Goal: Use online tool/utility: Utilize a website feature to perform a specific function

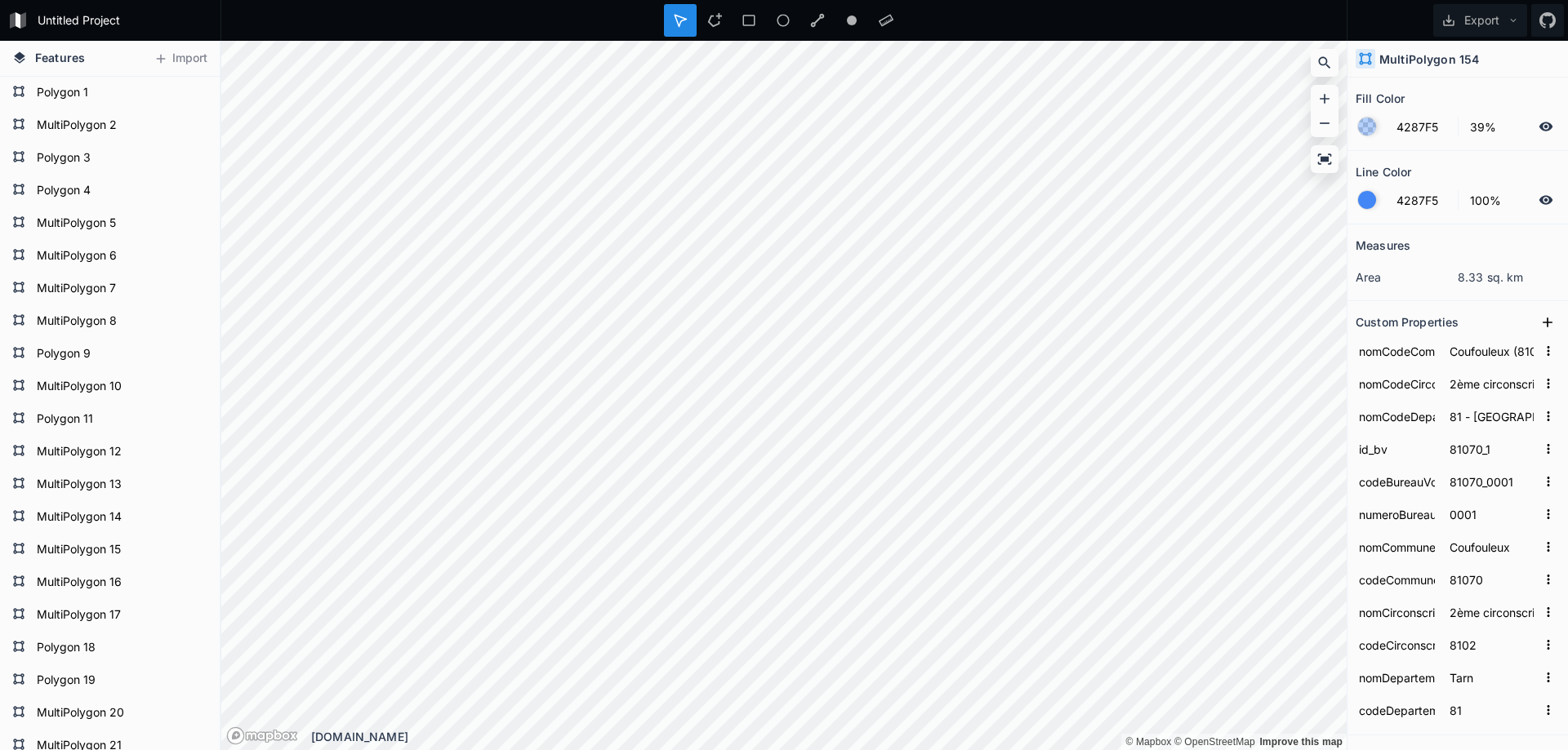
click at [1359, 118] on form "4287F5 39%" at bounding box center [1458, 126] width 204 height 31
click at [1367, 129] on div at bounding box center [1368, 127] width 18 height 18
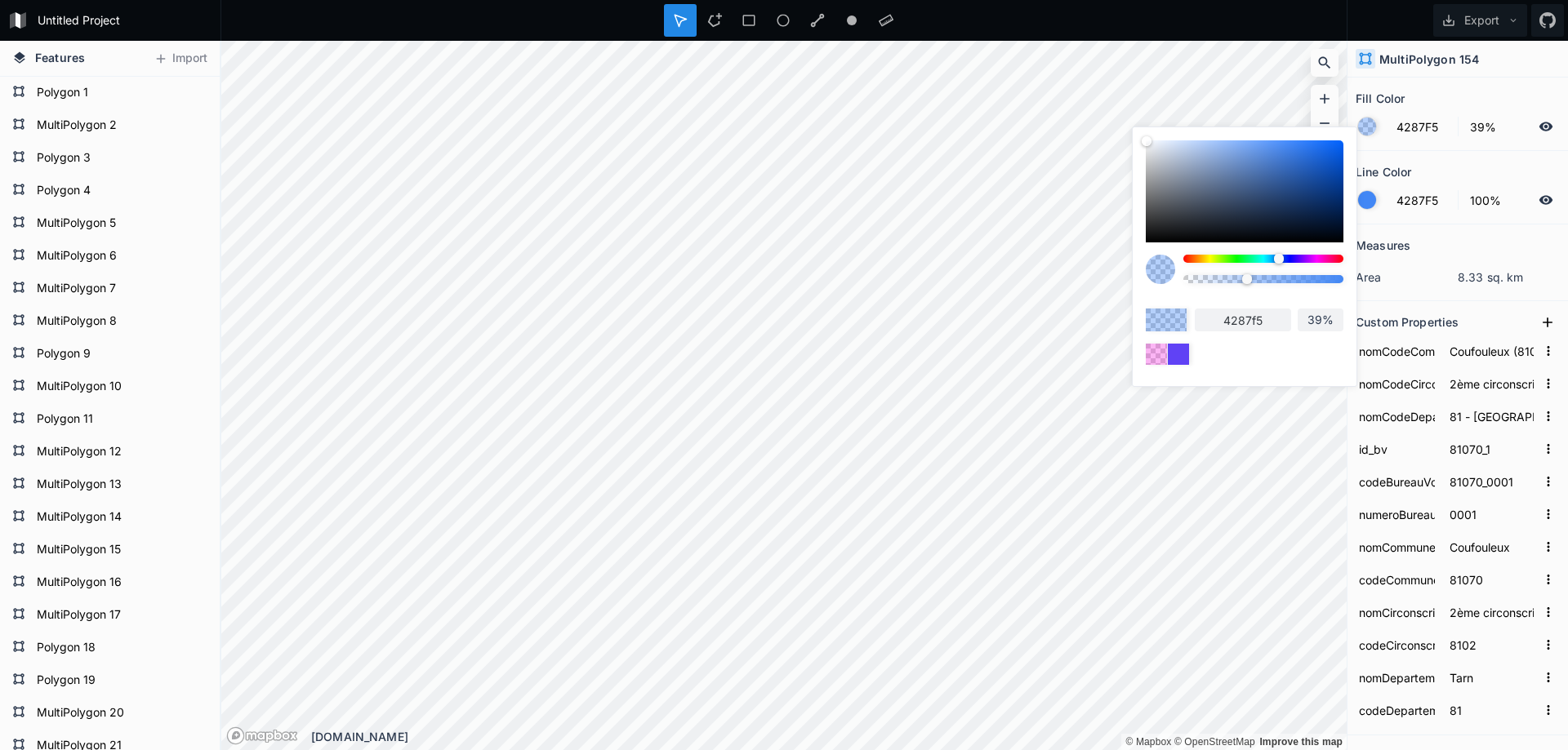
drag, startPoint x: 1303, startPoint y: 257, endPoint x: 1325, endPoint y: 259, distance: 22.1
click at [1321, 257] on div at bounding box center [1263, 259] width 160 height 8
click at [1284, 259] on div at bounding box center [1279, 259] width 10 height 10
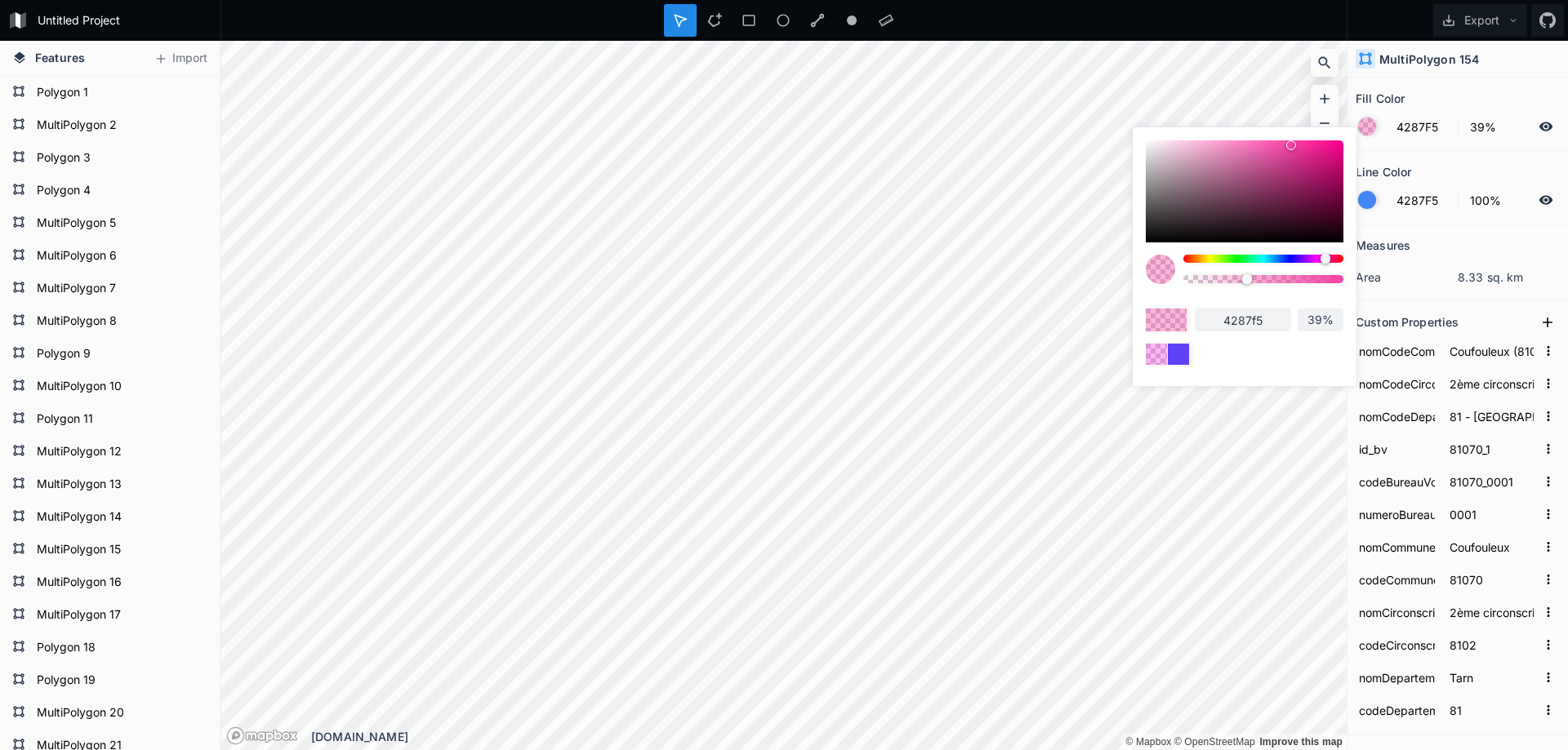
type input "F542A4"
type input "f542a4"
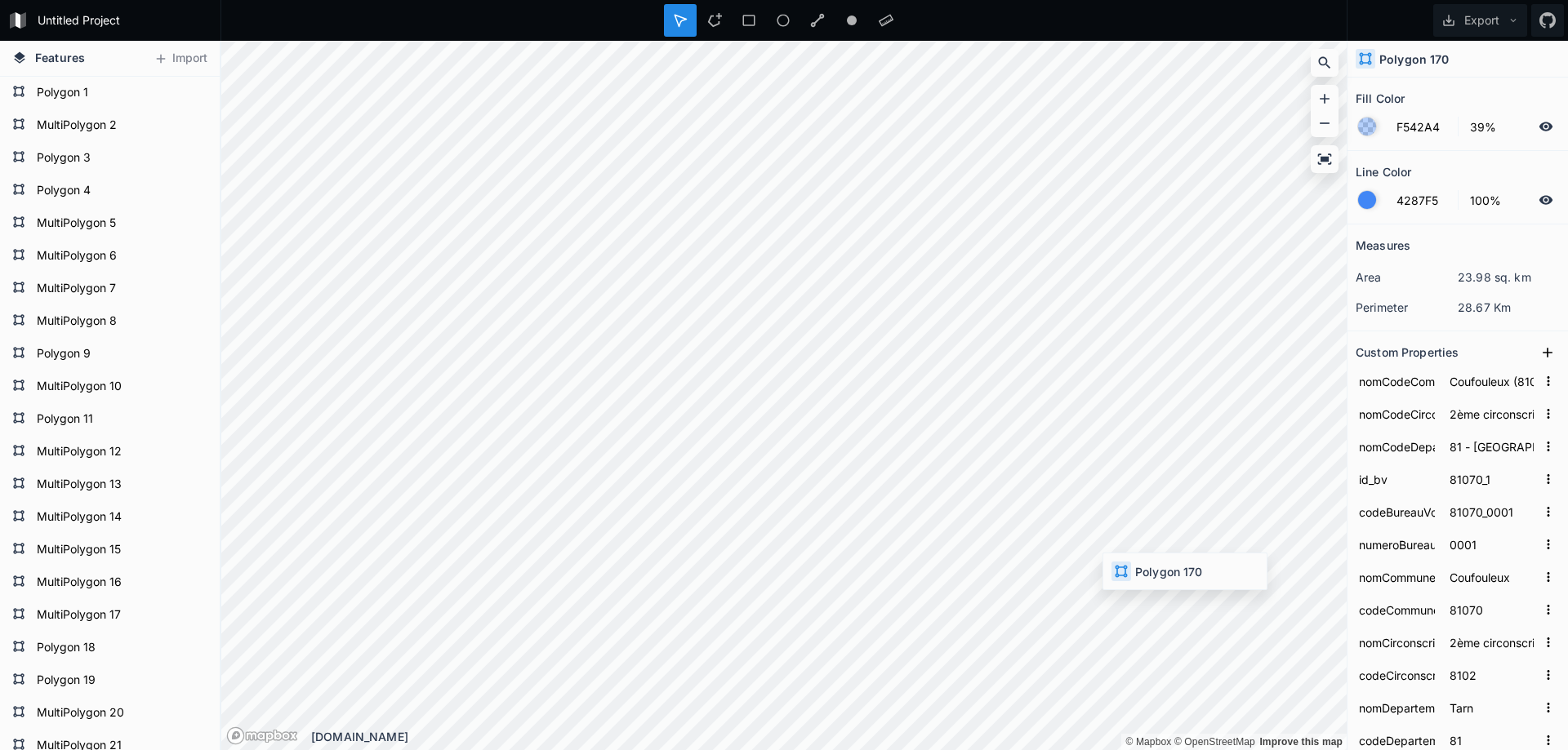
type input "4287F5"
type input "Escoussens (81084)"
type input "3ème circonscription ([GEOGRAPHIC_DATA])"
type input "81084_1"
type input "81084_0001"
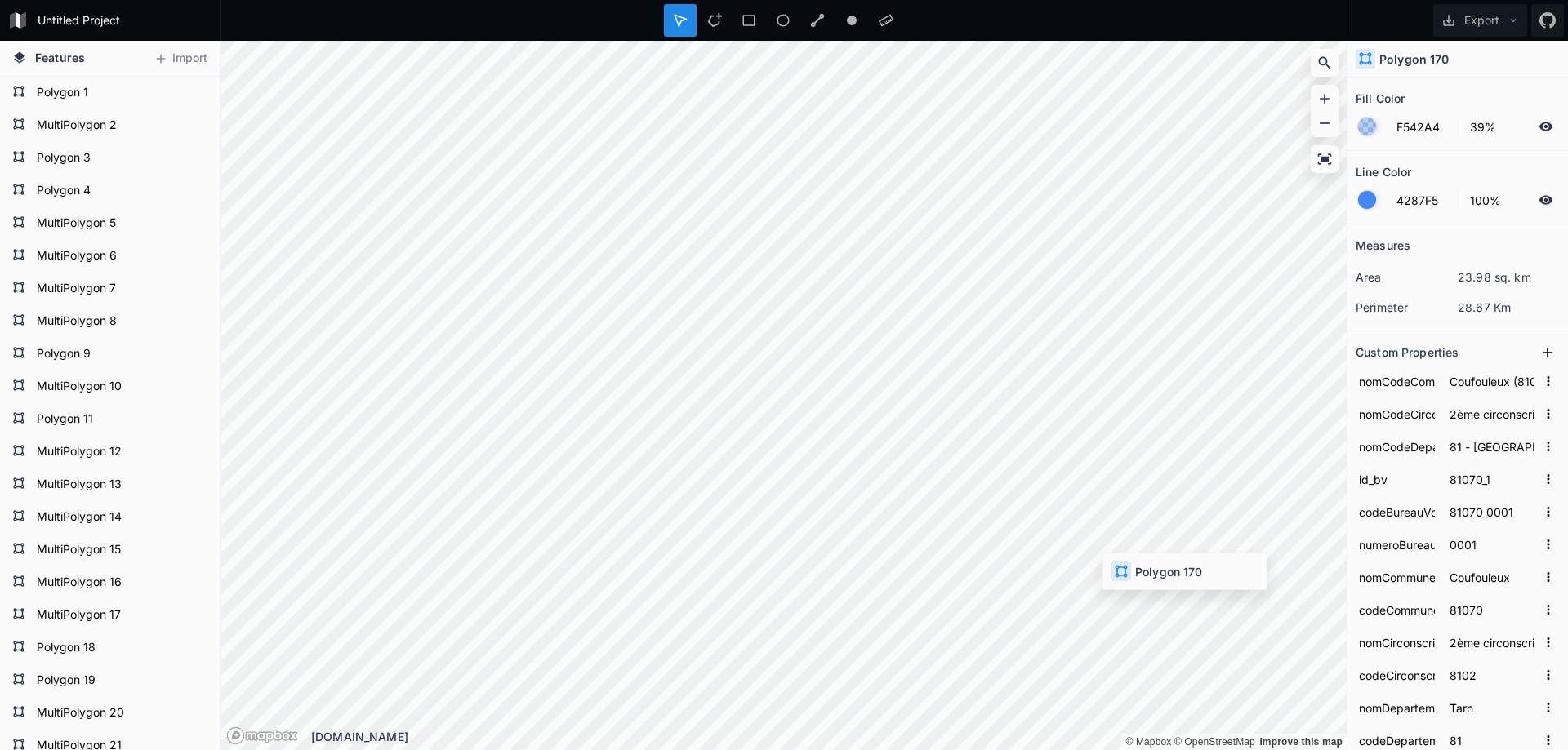
type input "Escoussens"
type input "81084"
type input "3ème circonscription"
type input "8103"
type input "Castres (81065)"
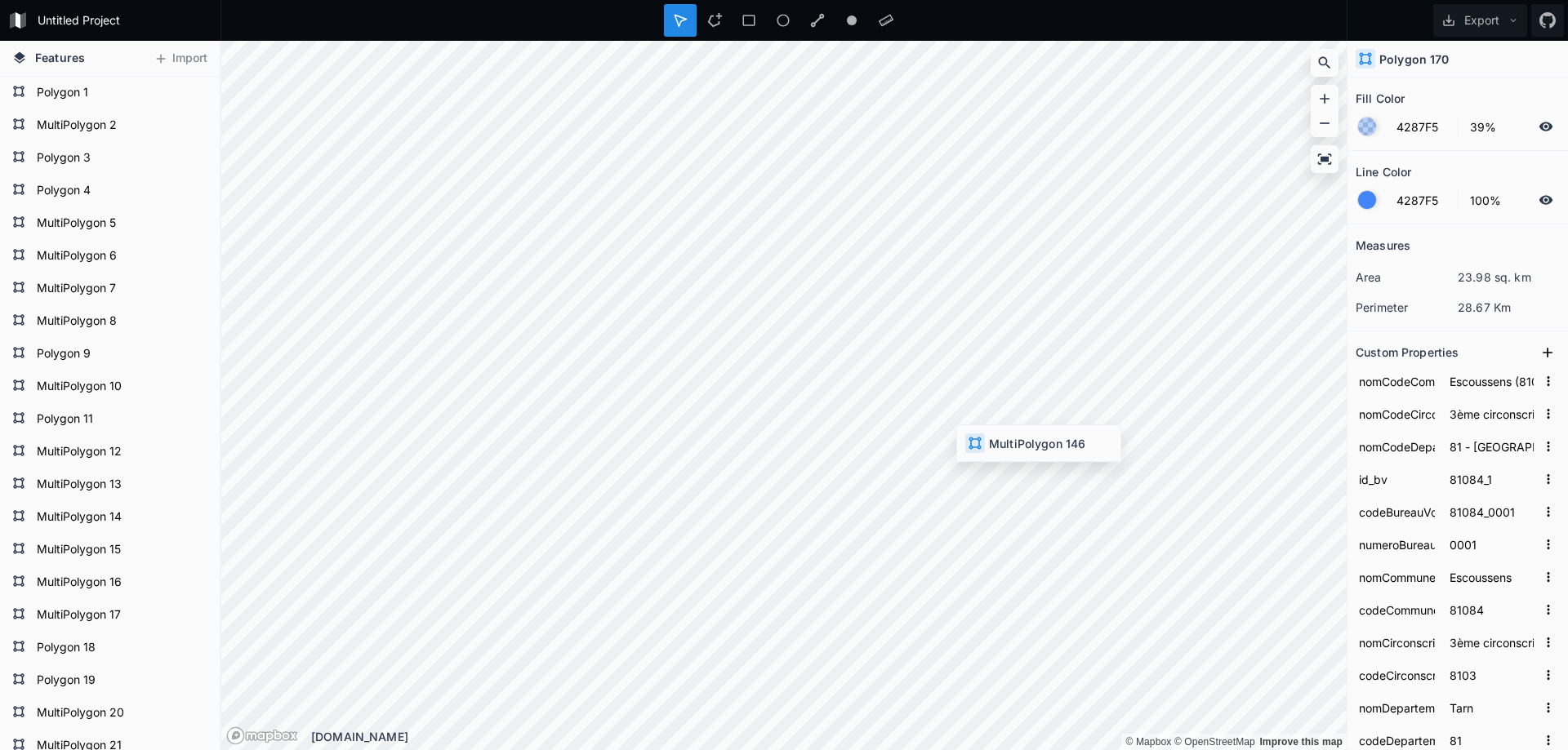
type input "1ère circonscription ([GEOGRAPHIC_DATA])"
type input "81065_7"
type input "81065_0007"
type input "0007"
type input "Castres"
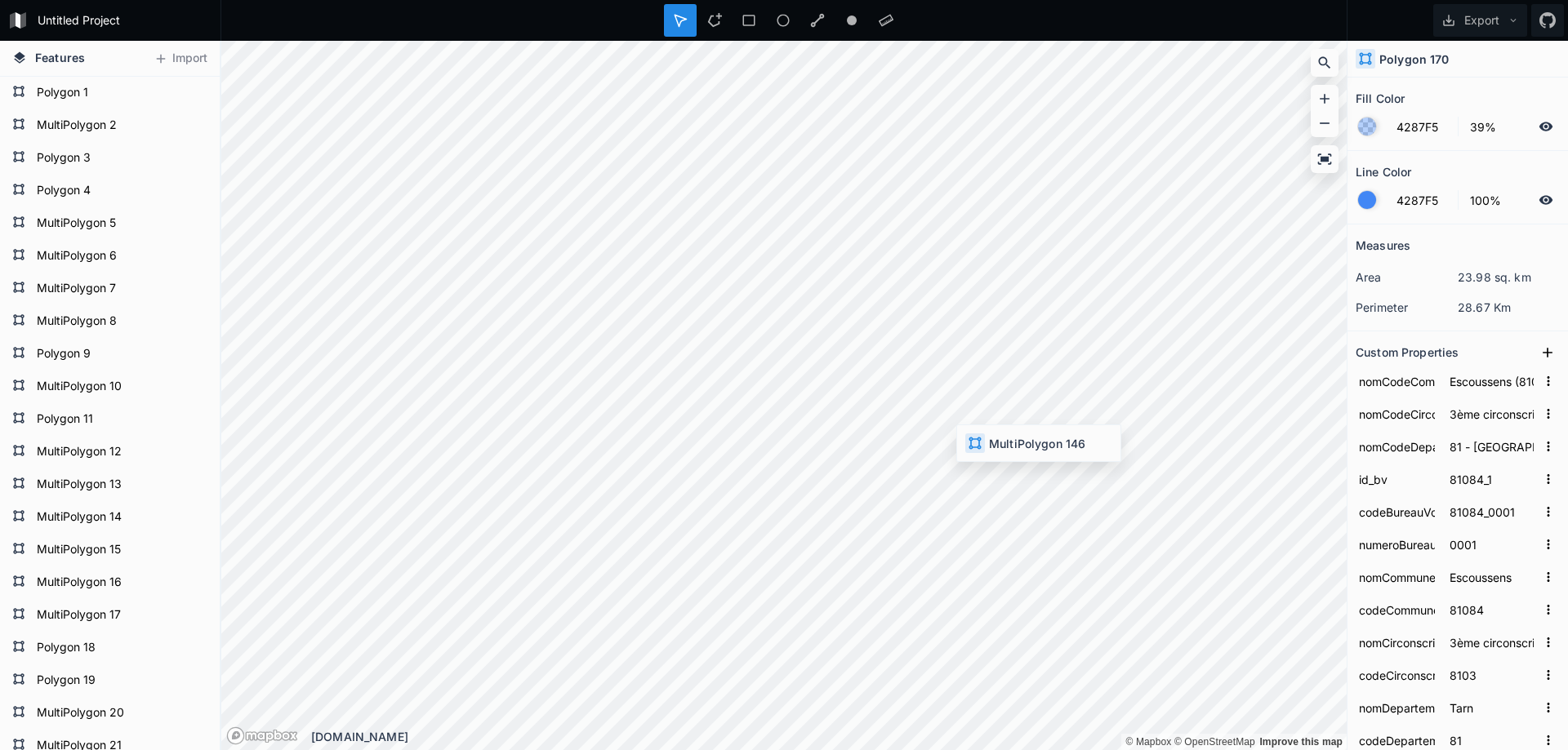
type input "81065"
type input "1ère circonscription"
type input "8101"
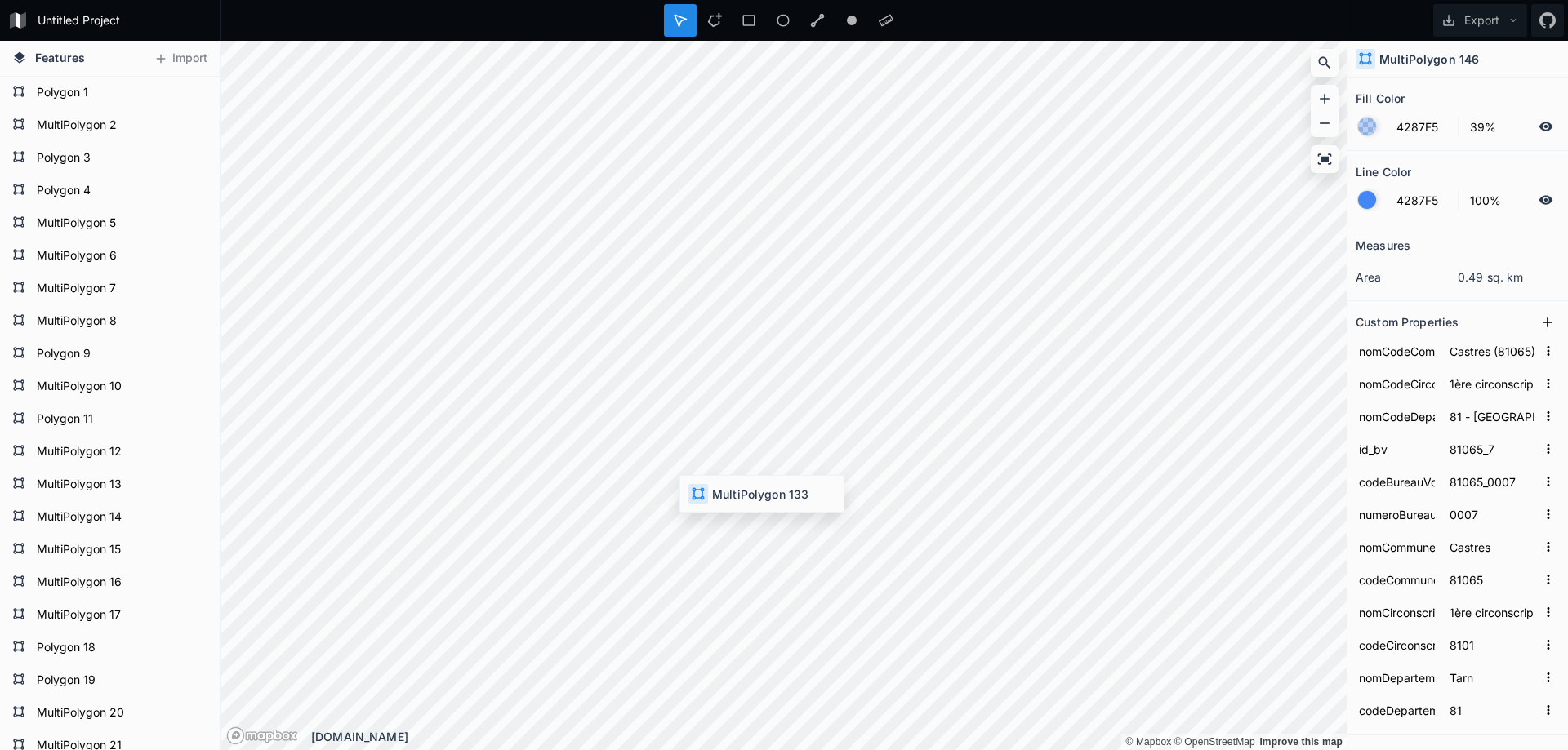
type input "81065_20"
type input "81065_0020"
type input "0020"
type input "3ème circonscription ([GEOGRAPHIC_DATA])"
type input "81065_1"
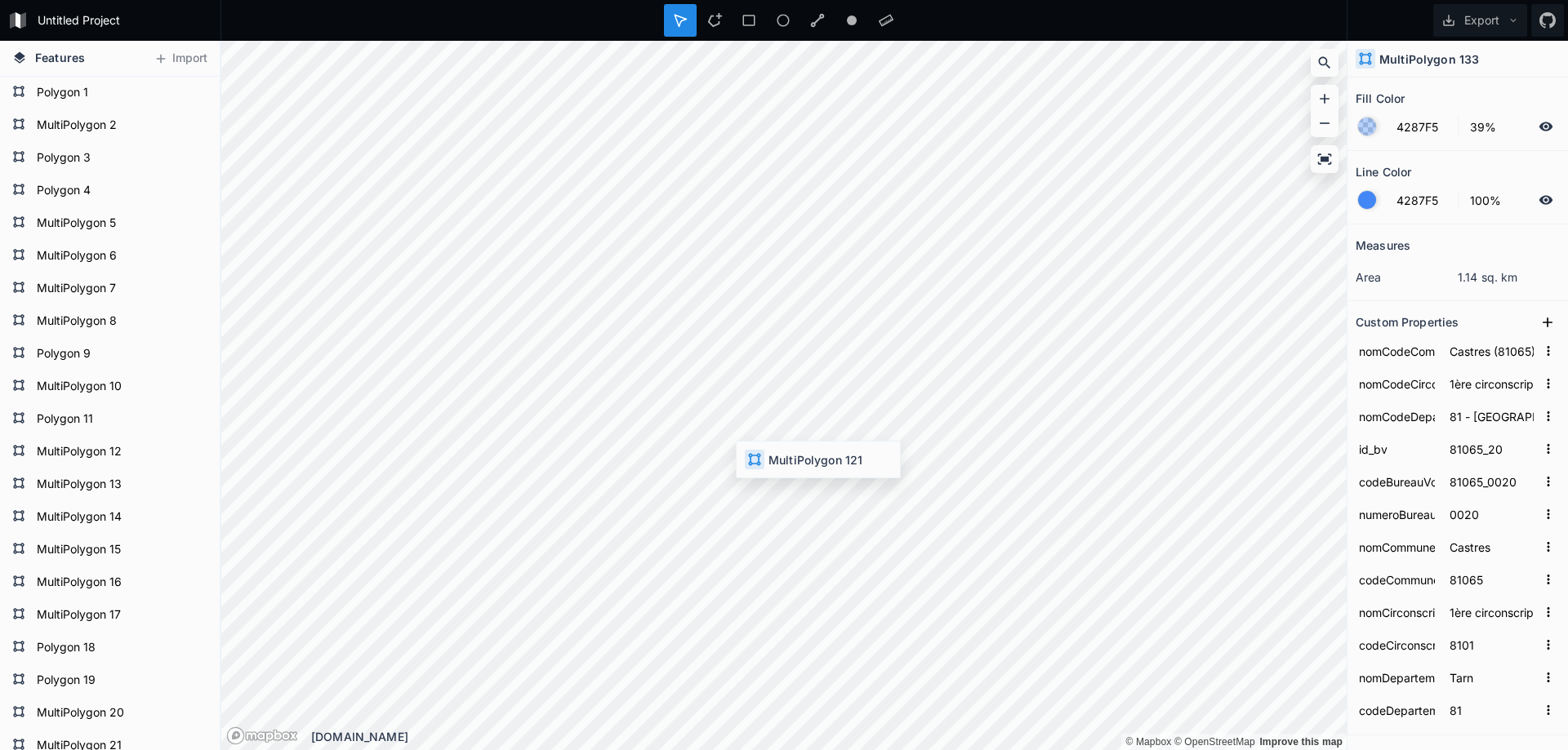
type input "81065_0001"
type input "0001"
type input "3ème circonscription"
type input "8103"
type input "1ère circonscription ([GEOGRAPHIC_DATA])"
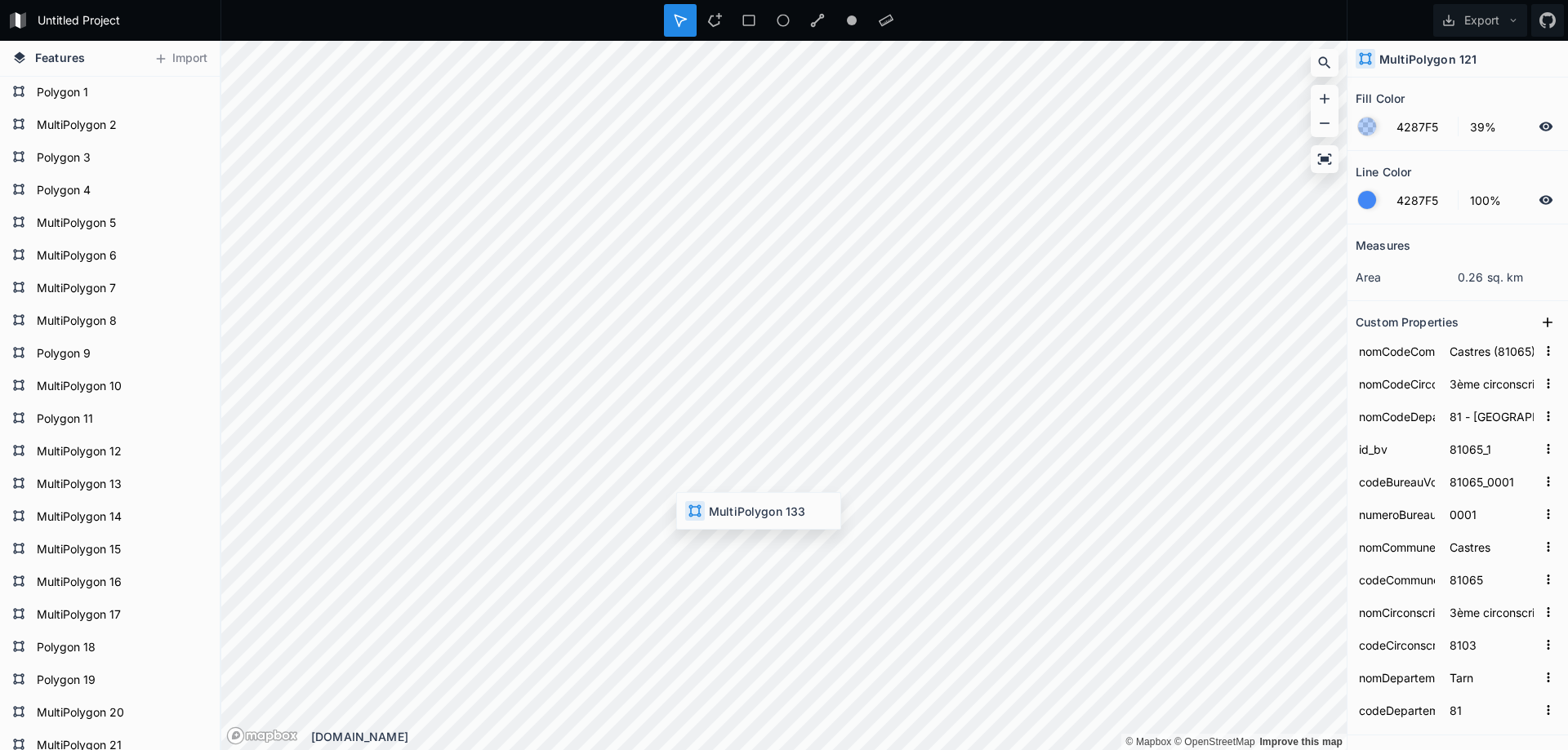
type input "81065_20"
type input "81065_0020"
type input "0020"
type input "1ère circonscription"
type input "8101"
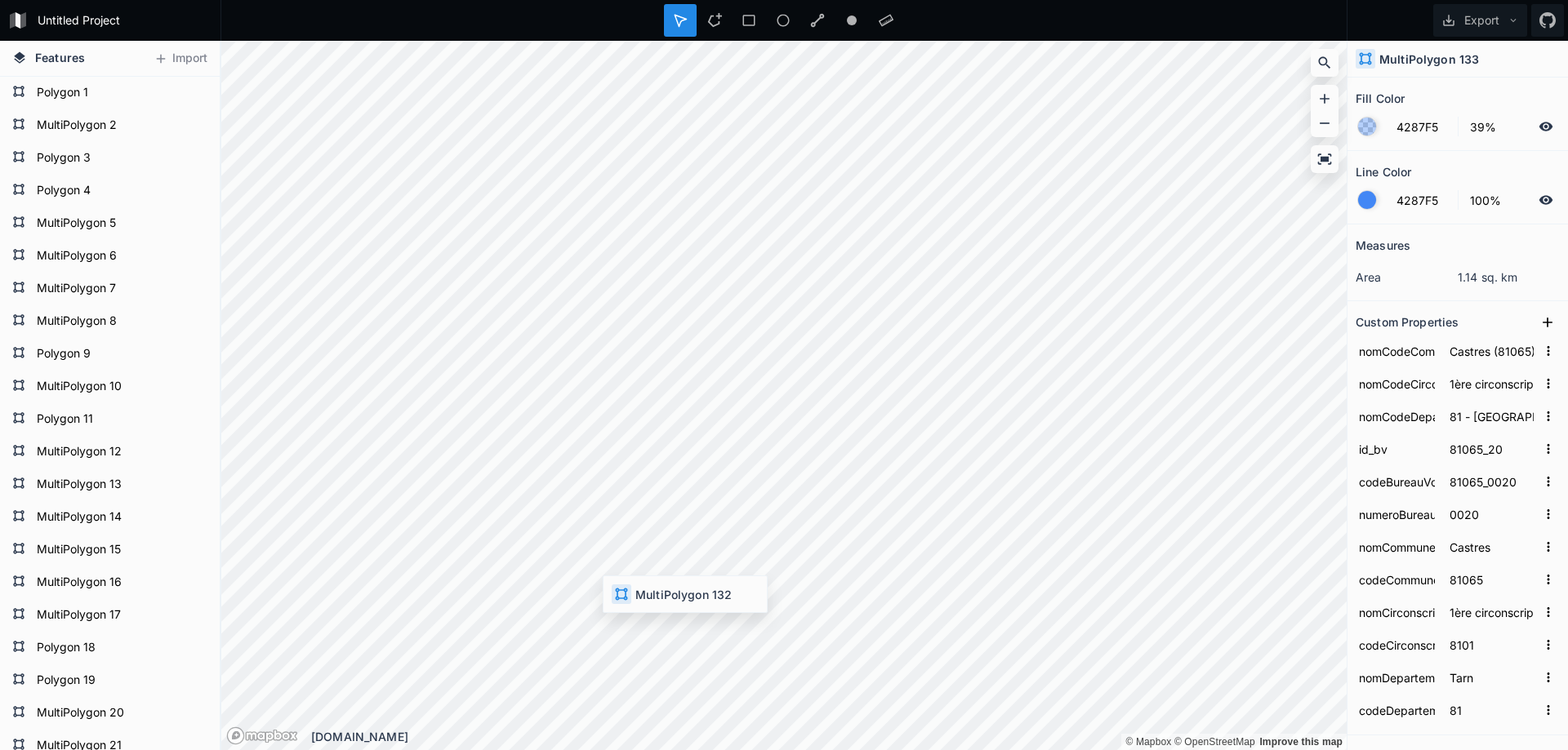
type input "3ème circonscription ([GEOGRAPHIC_DATA])"
type input "81065_2"
type input "81065_0002"
type input "0002"
type input "3ème circonscription"
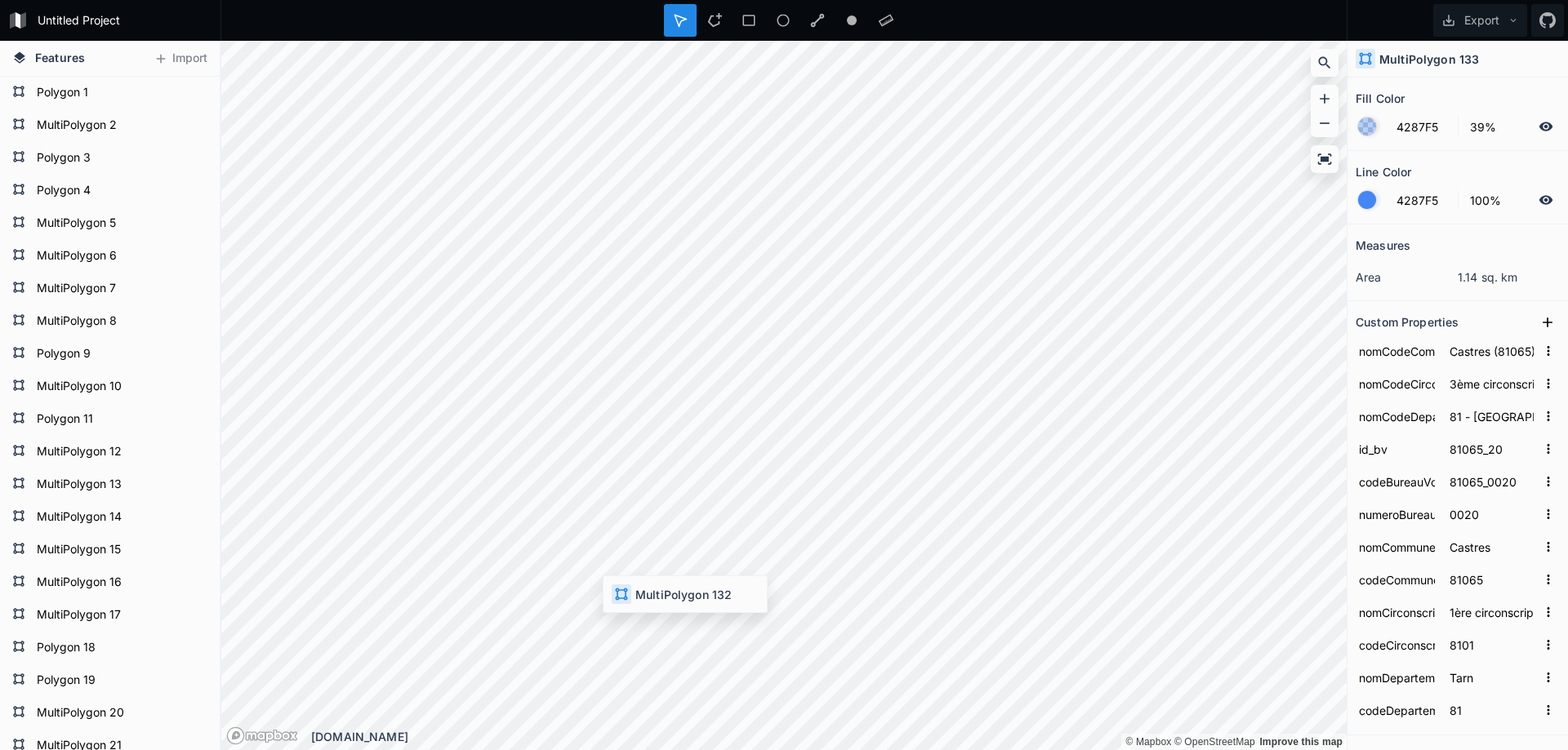
type input "8103"
type input "81065_11"
type input "81065_0011"
type input "0011"
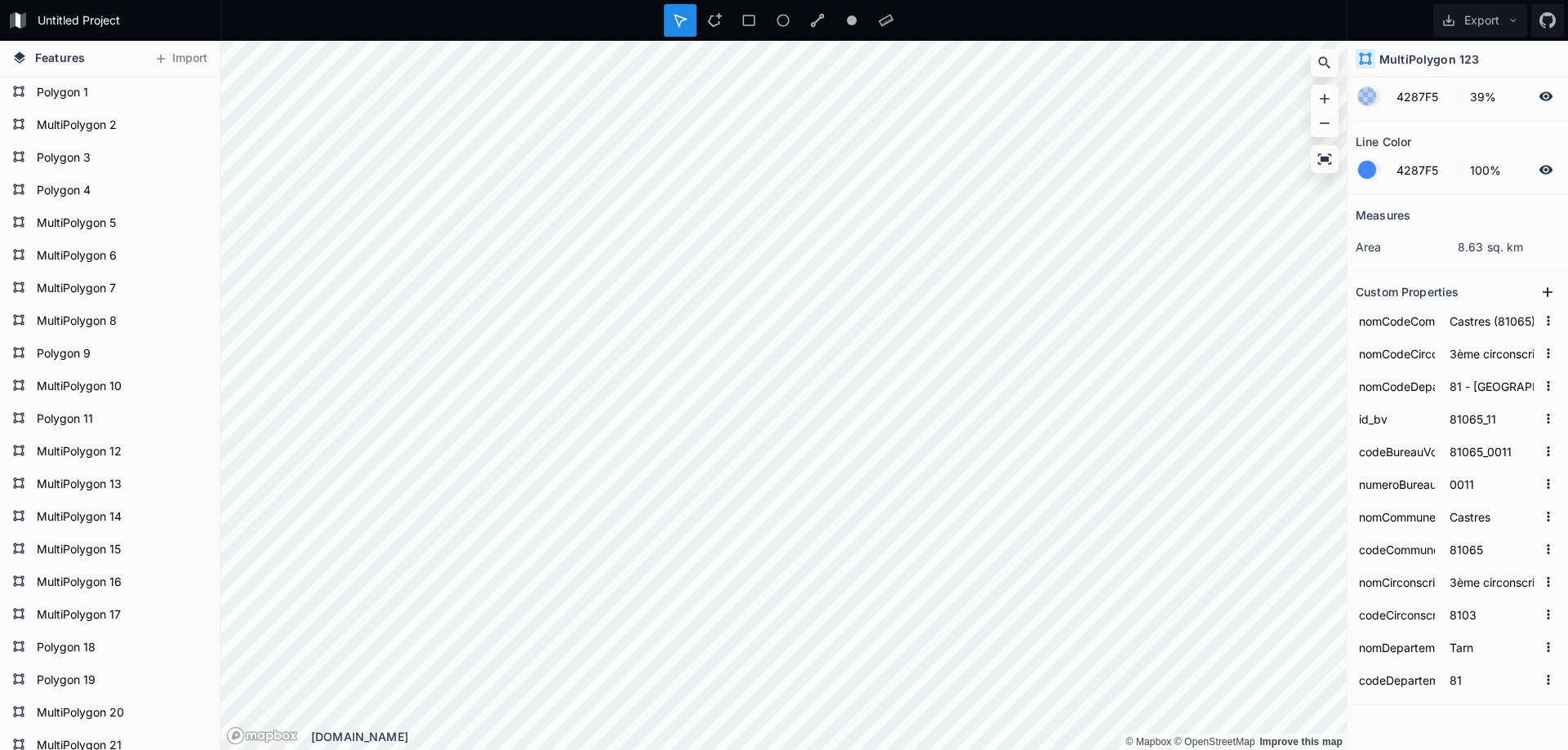
scroll to position [67, 0]
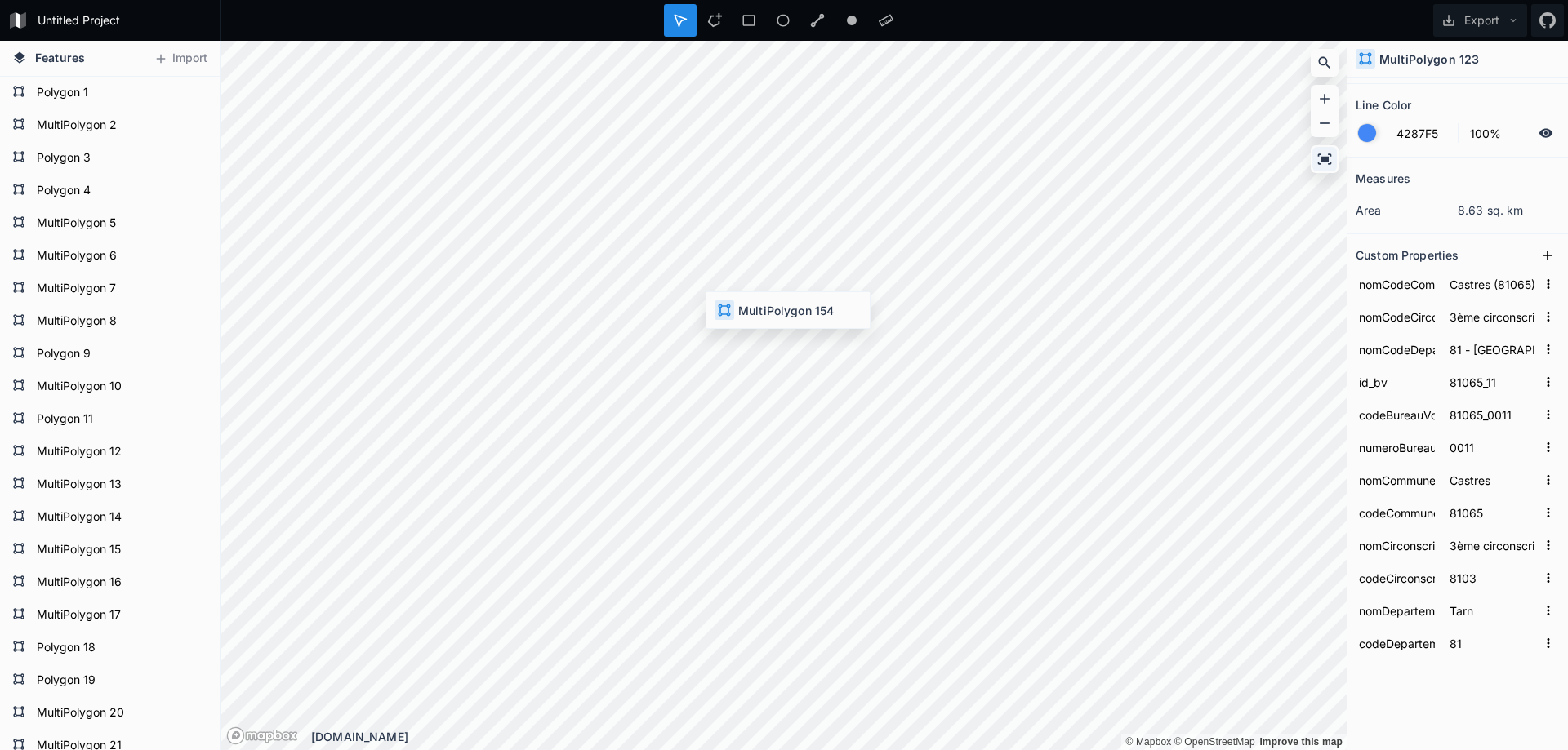
type input "F542A4"
type input "Coufouleux (81070)"
type input "2ème circonscription ([GEOGRAPHIC_DATA])"
type input "81070_1"
type input "81070_0001"
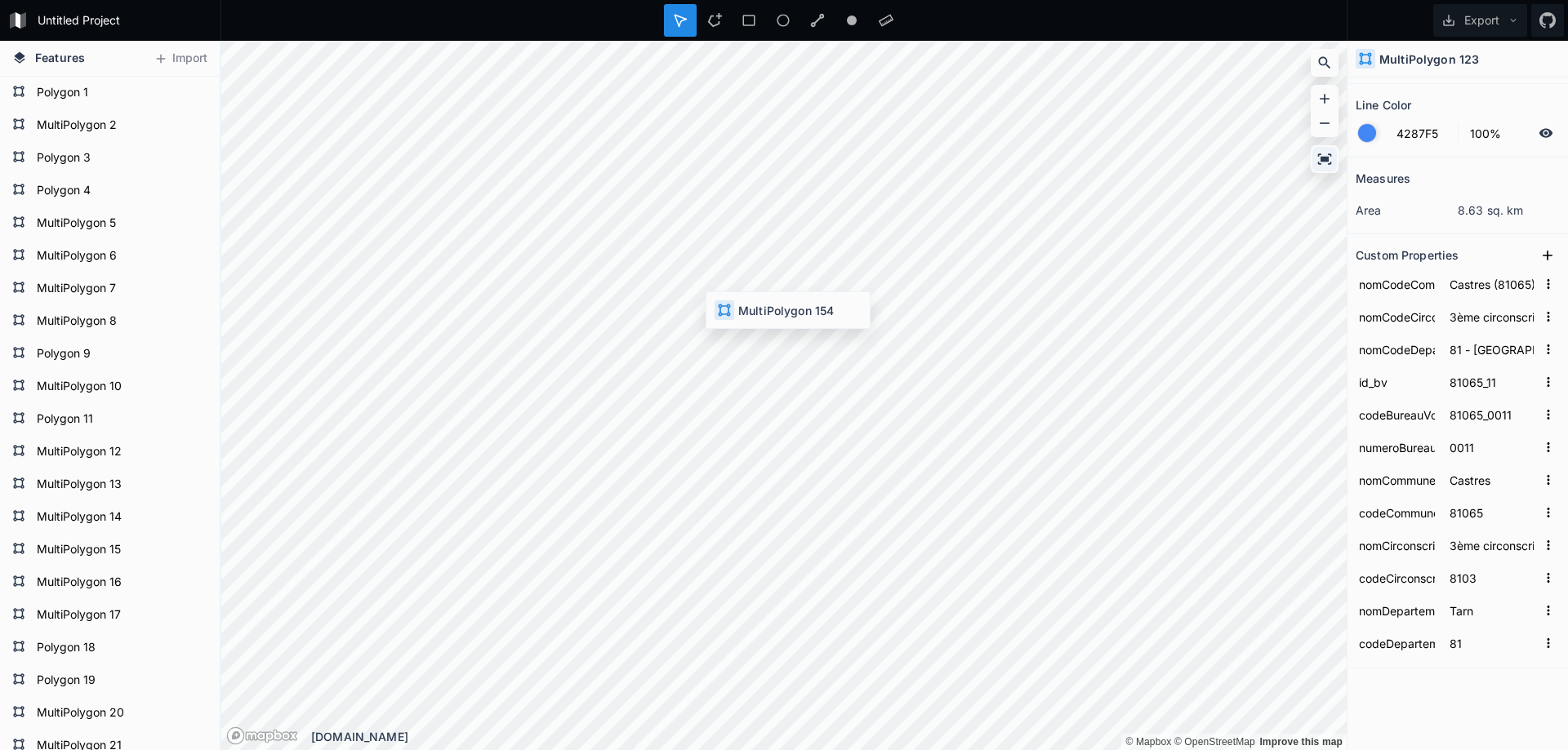
type input "0001"
type input "Coufouleux"
type input "81070"
type input "2ème circonscription"
type input "8102"
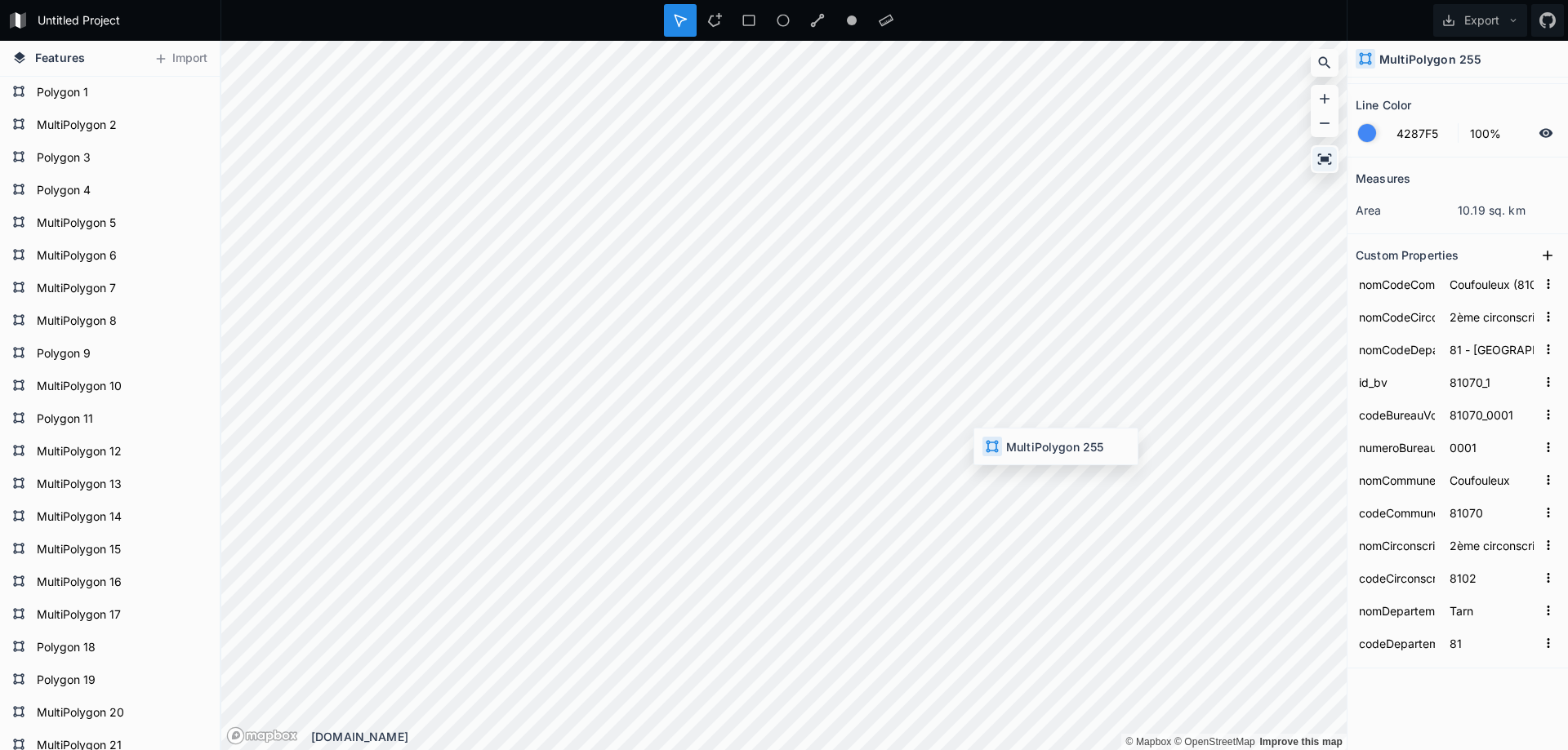
type input "4287F5"
type input "Lavaur (81140)"
type input "3ème circonscription ([GEOGRAPHIC_DATA])"
type input "81140_6"
type input "81140_0006"
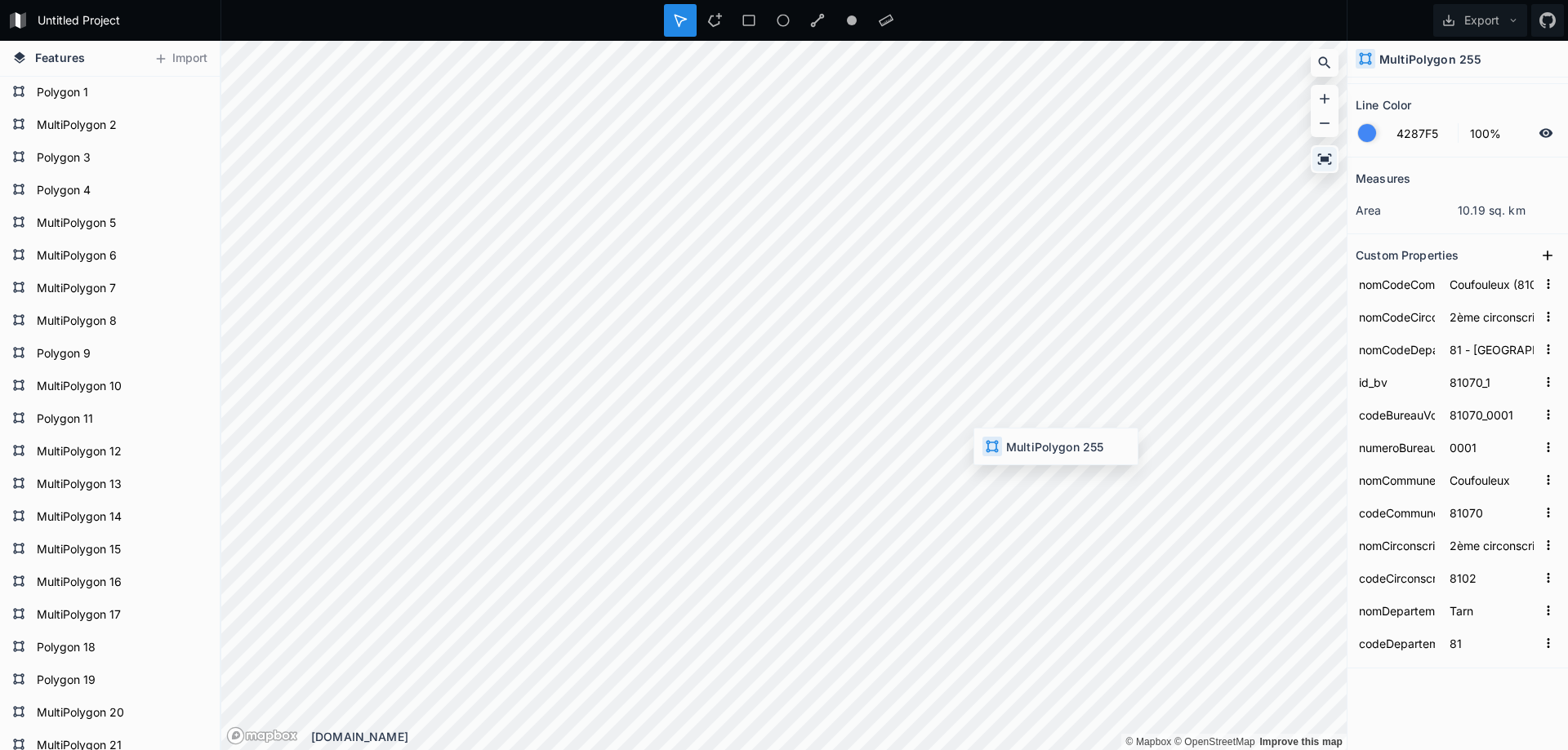
type input "0006"
type input "Lavaur"
type input "81140"
type input "3ème circonscription"
type input "8103"
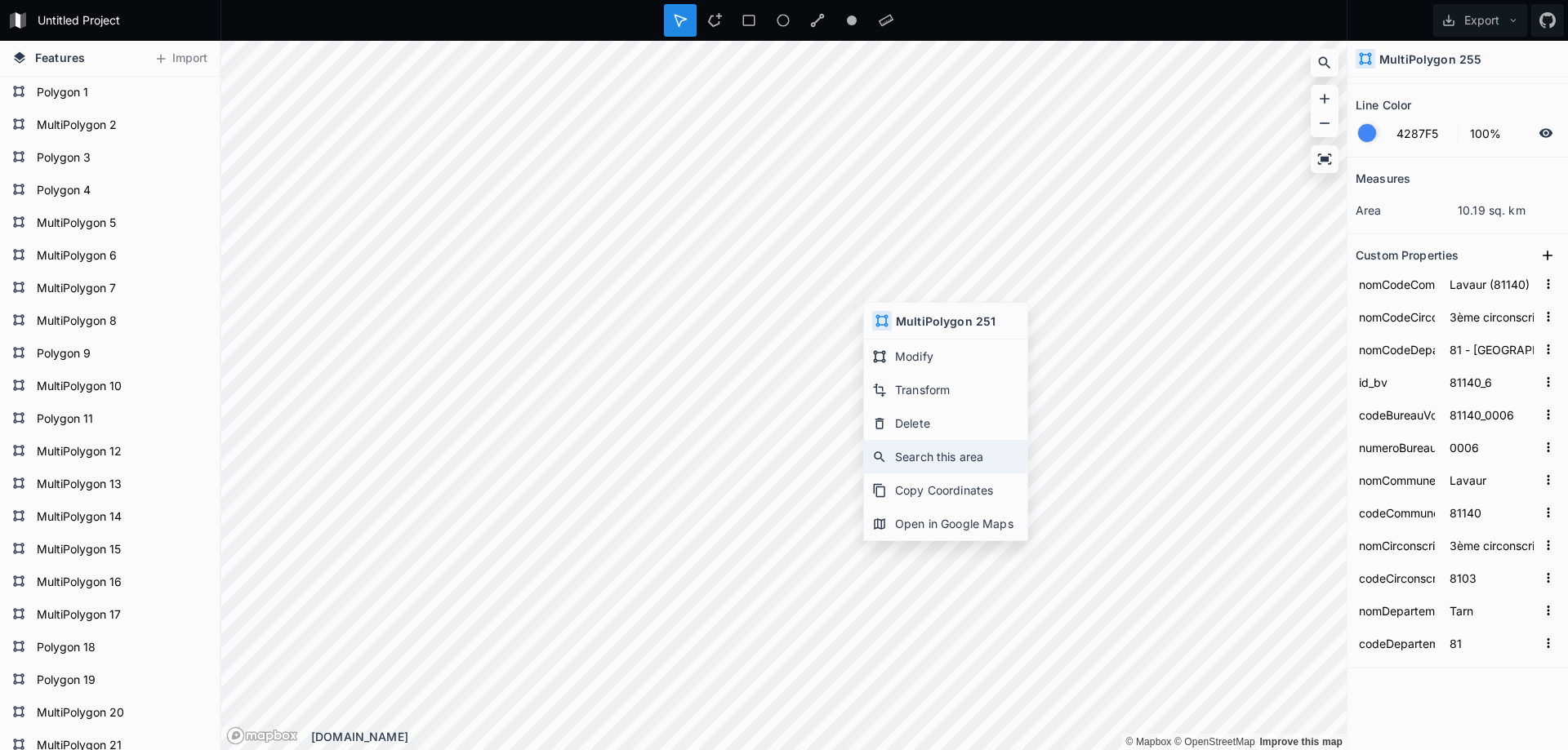
click at [971, 463] on div "Search this area" at bounding box center [946, 457] width 164 height 33
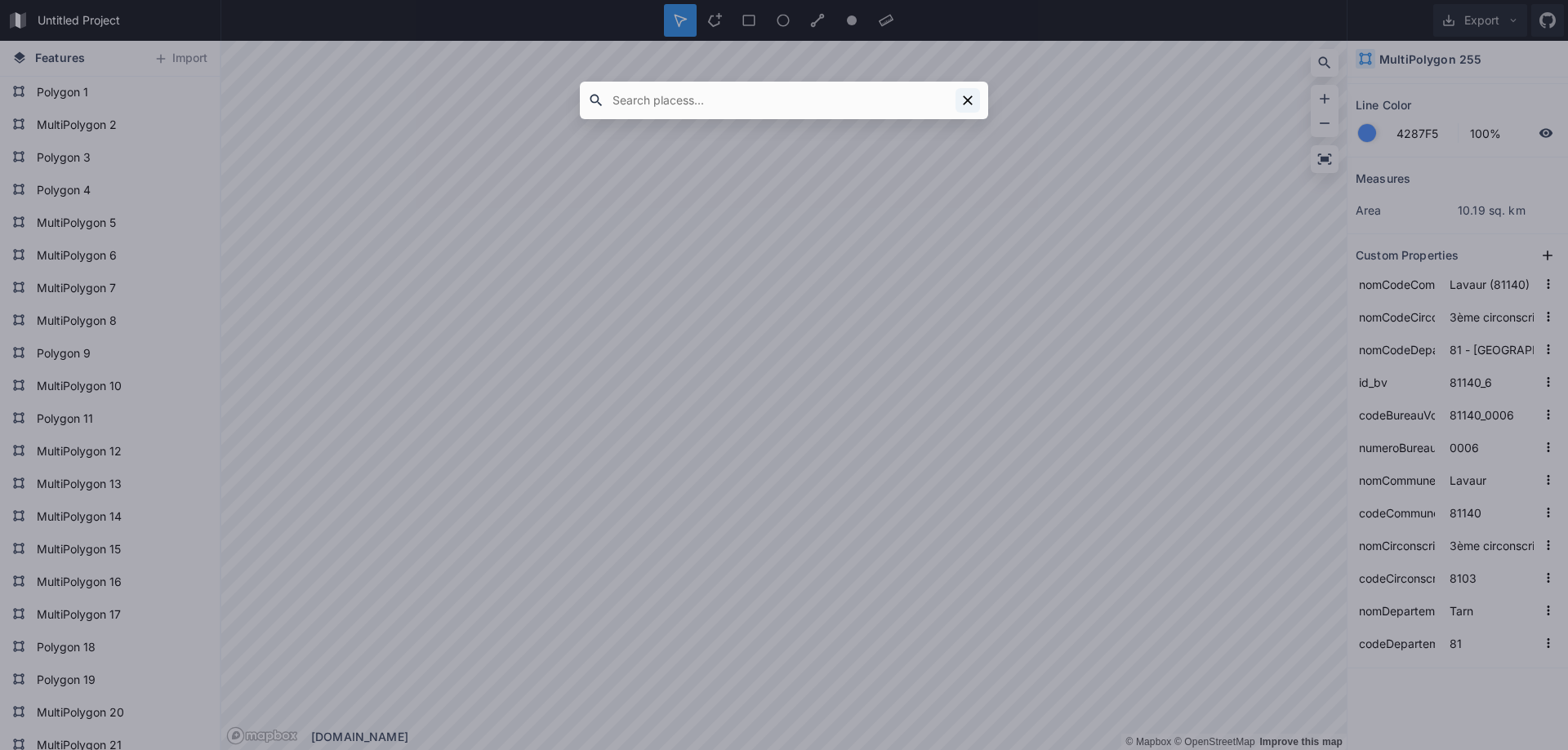
click at [968, 101] on icon at bounding box center [968, 100] width 10 height 10
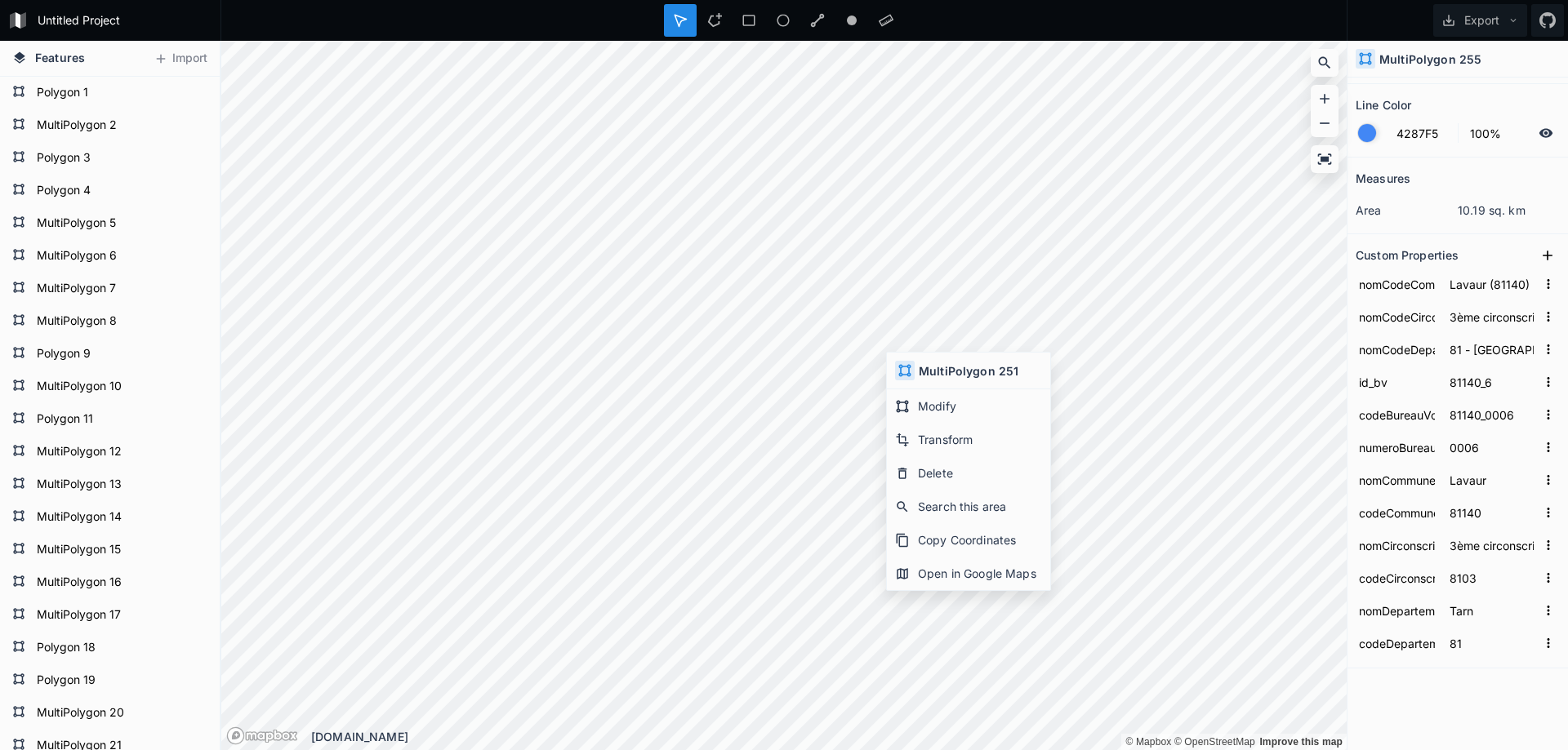
type input "81140_2"
type input "81140_0002"
type input "0002"
click at [981, 559] on div "Open in Google Maps" at bounding box center [995, 553] width 164 height 33
click at [1541, 285] on icon "button" at bounding box center [1549, 284] width 15 height 15
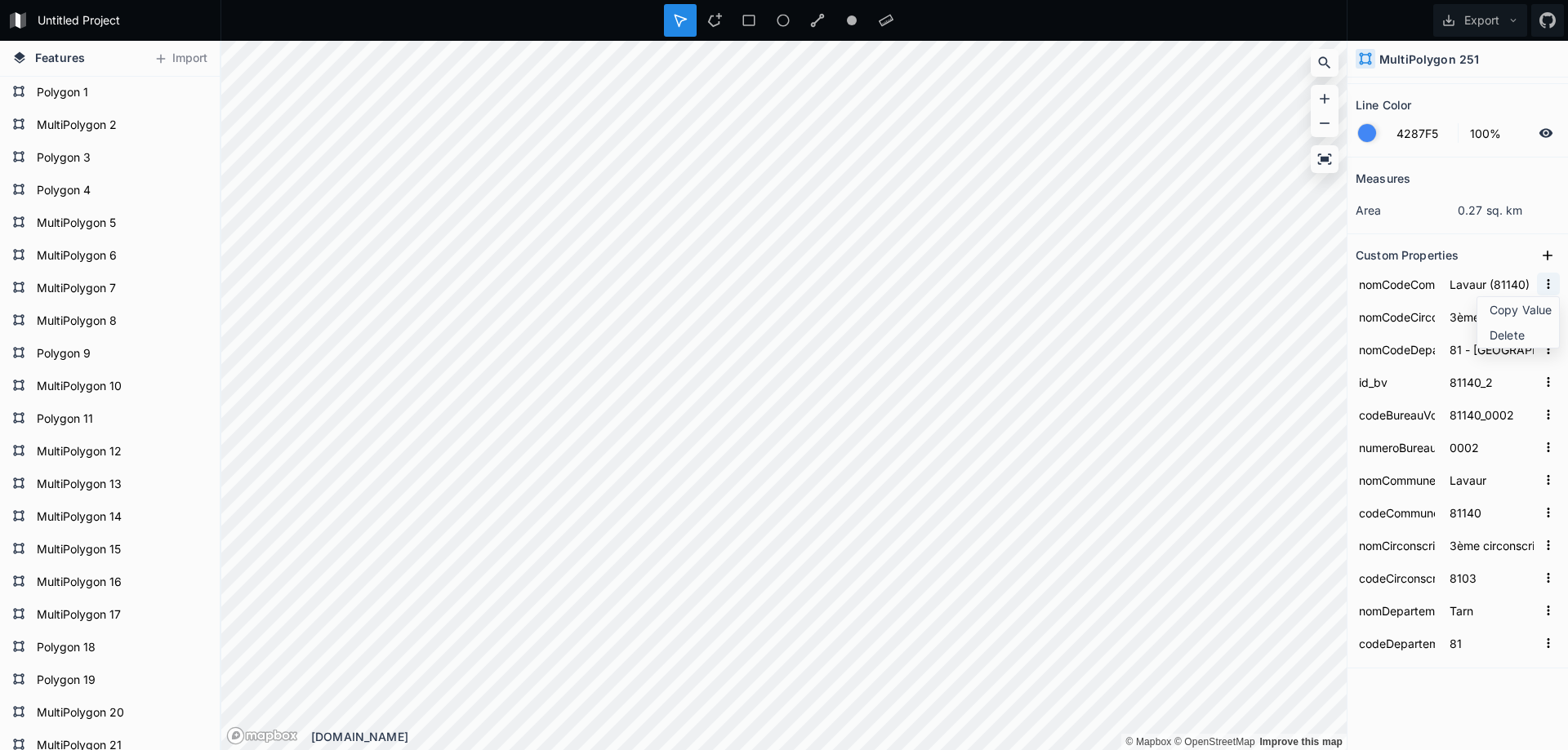
click at [1548, 285] on icon "button" at bounding box center [1549, 284] width 2 height 10
click at [1540, 252] on icon at bounding box center [1548, 256] width 17 height 17
click at [1543, 287] on icon "button" at bounding box center [1549, 284] width 15 height 15
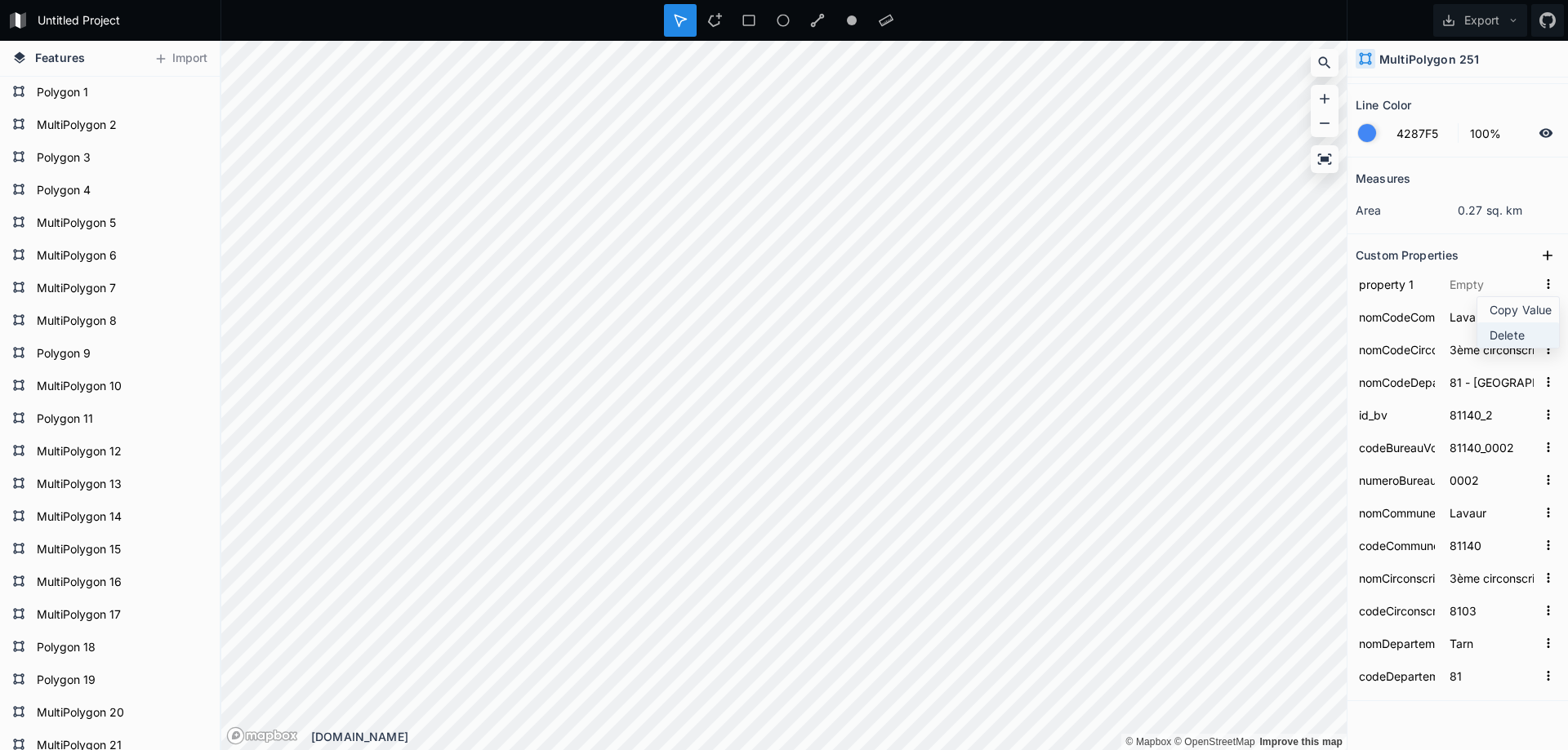
click at [1500, 332] on span "Delete" at bounding box center [1522, 335] width 66 height 17
